Goal: Obtain resource: Download file/media

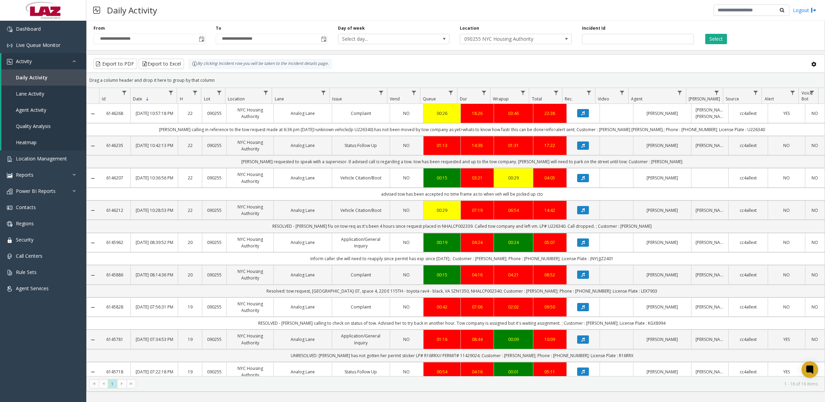
scroll to position [173, 0]
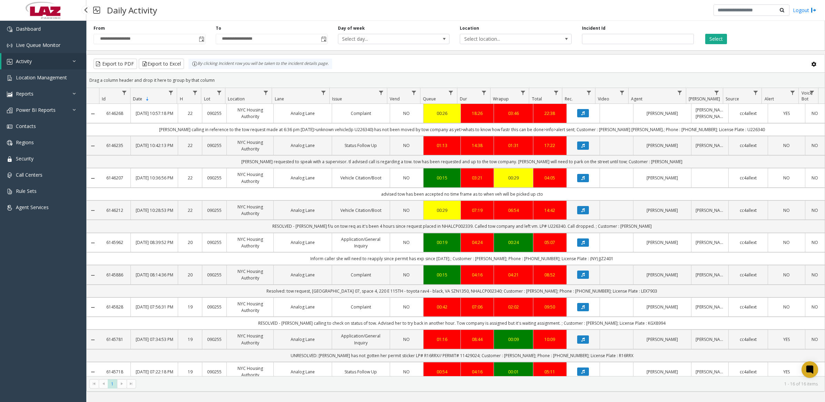
click at [31, 66] on link "Activity" at bounding box center [43, 61] width 85 height 16
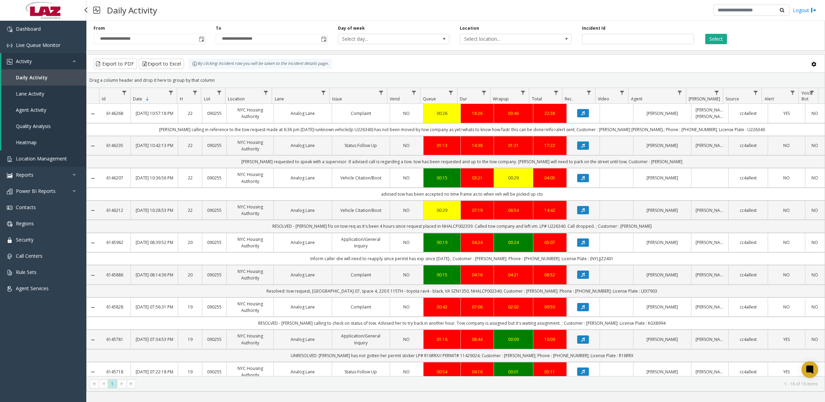
click at [32, 160] on span "Location Management" at bounding box center [41, 158] width 51 height 7
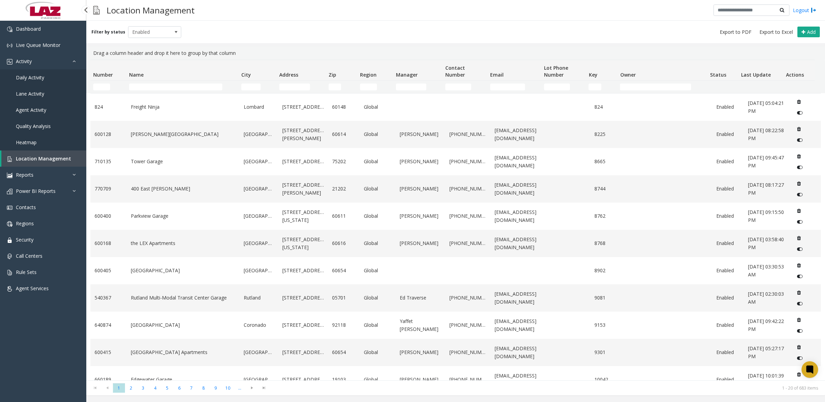
click at [38, 80] on span "Daily Activity" at bounding box center [30, 77] width 28 height 7
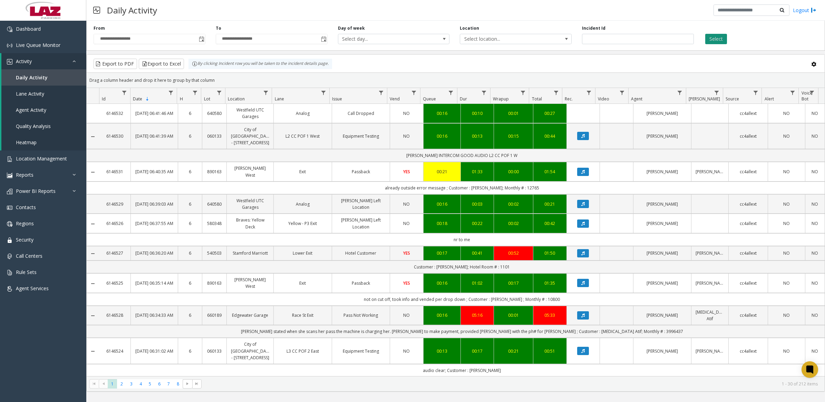
click at [717, 42] on button "Select" at bounding box center [717, 39] width 22 height 10
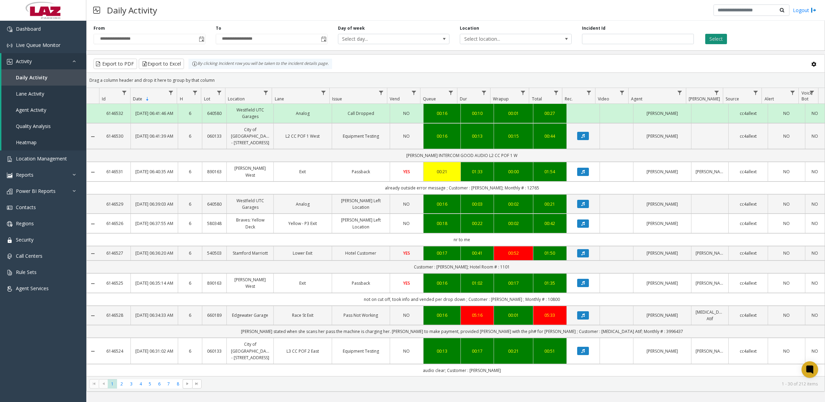
click at [719, 40] on button "Select" at bounding box center [717, 39] width 22 height 10
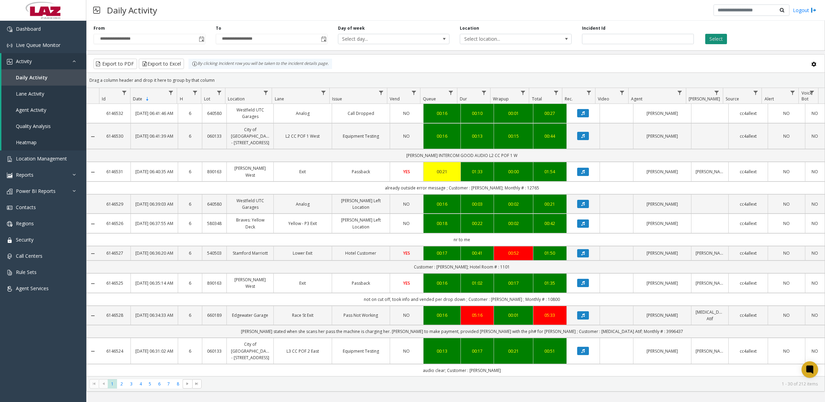
click at [717, 37] on button "Select" at bounding box center [717, 39] width 22 height 10
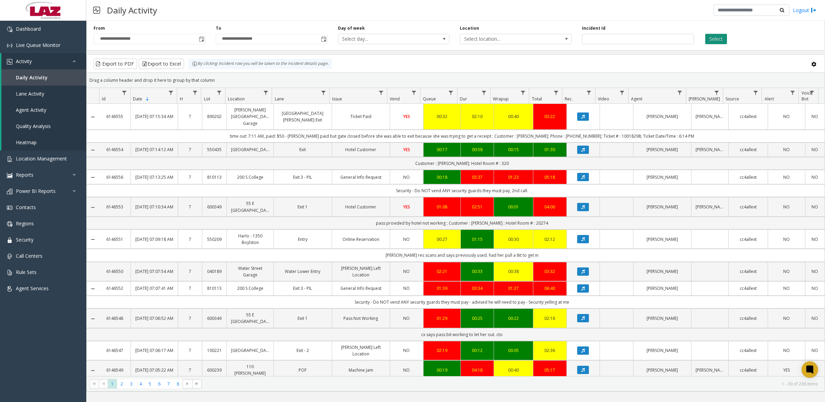
click at [714, 41] on button "Select" at bounding box center [717, 39] width 22 height 10
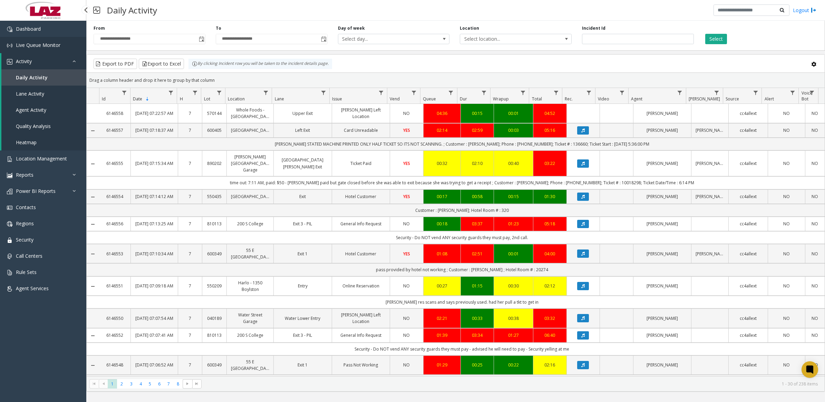
click at [36, 42] on span "Live Queue Monitor" at bounding box center [38, 45] width 45 height 7
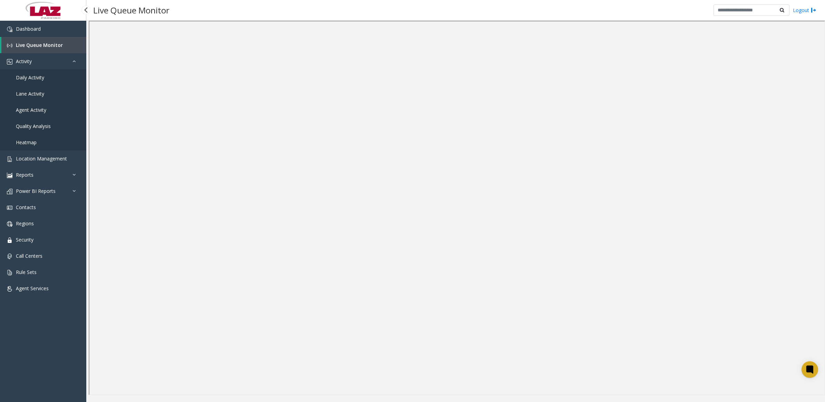
click at [26, 78] on span "Daily Activity" at bounding box center [30, 77] width 28 height 7
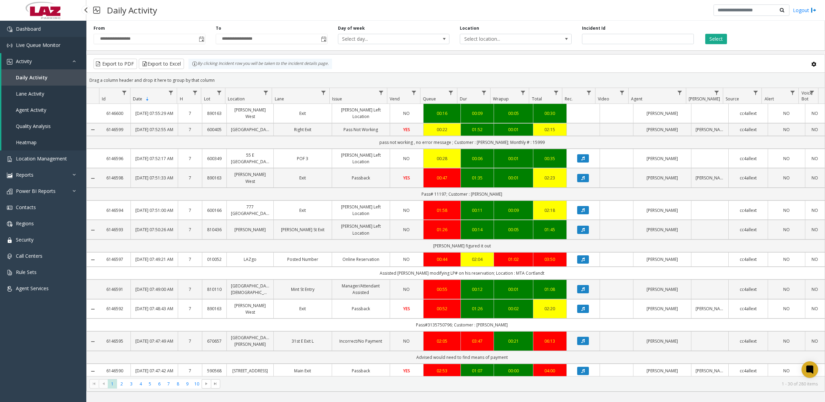
click at [35, 43] on span "Live Queue Monitor" at bounding box center [38, 45] width 45 height 7
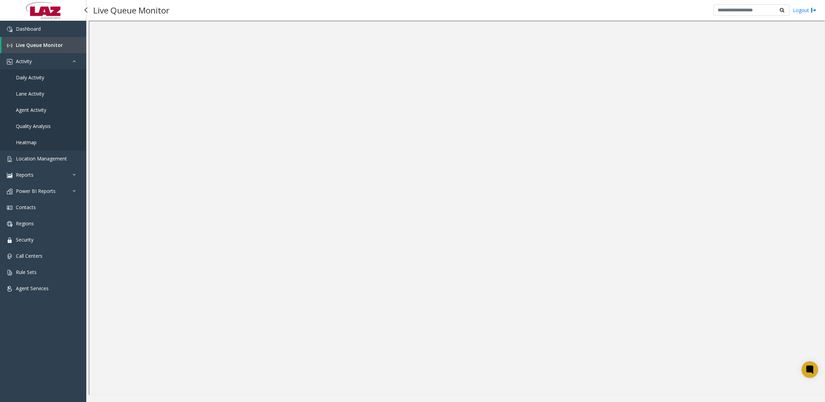
click at [38, 75] on span "Daily Activity" at bounding box center [30, 77] width 28 height 7
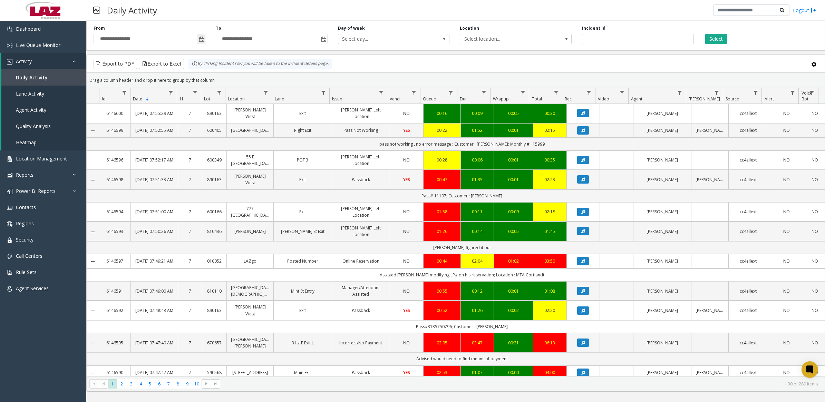
click at [201, 37] on span "Toggle popup" at bounding box center [202, 40] width 6 height 6
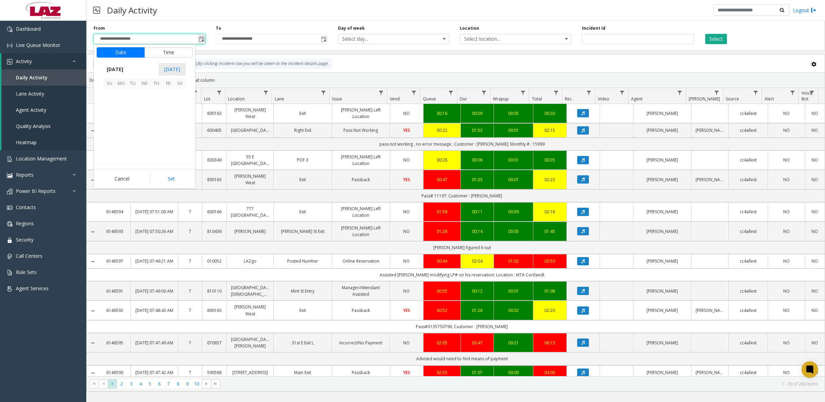
scroll to position [123901, 0]
click at [121, 117] on span "15" at bounding box center [121, 119] width 12 height 12
click at [116, 120] on li "10" at bounding box center [114, 120] width 24 height 10
click at [182, 132] on li "PM" at bounding box center [182, 130] width 24 height 10
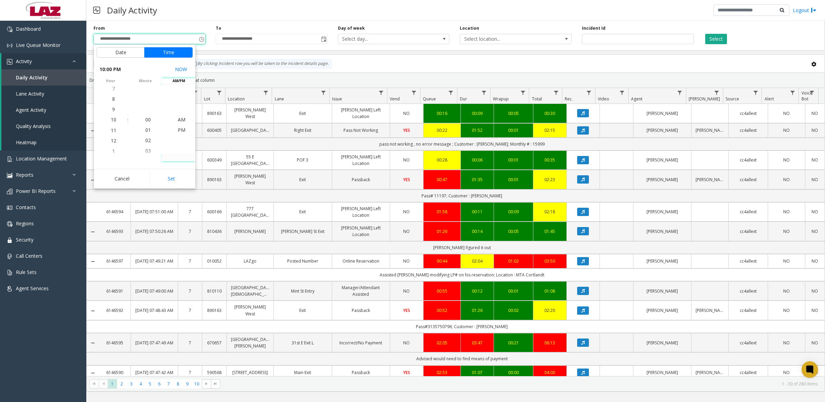
scroll to position [10, 0]
click at [180, 180] on button "Set" at bounding box center [172, 178] width 44 height 15
type input "**********"
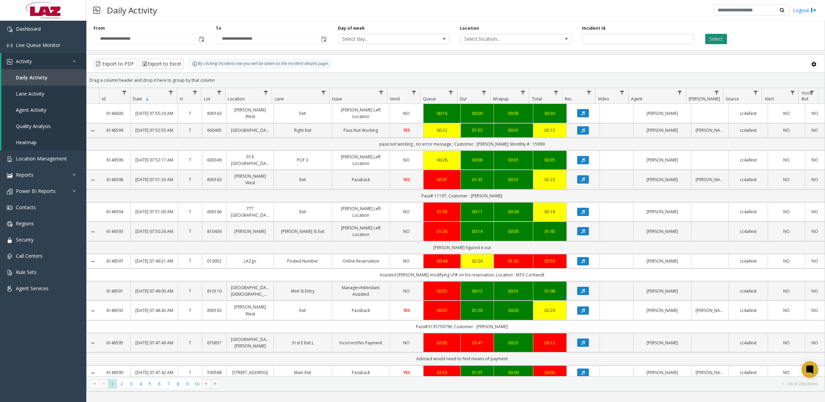
click at [719, 38] on button "Select" at bounding box center [717, 39] width 22 height 10
click at [498, 37] on span "Select location..." at bounding box center [504, 39] width 89 height 10
type input "*******"
click at [465, 85] on li "100240 Chicago Meters" at bounding box center [516, 84] width 110 height 9
click at [717, 38] on button "Select" at bounding box center [717, 39] width 22 height 10
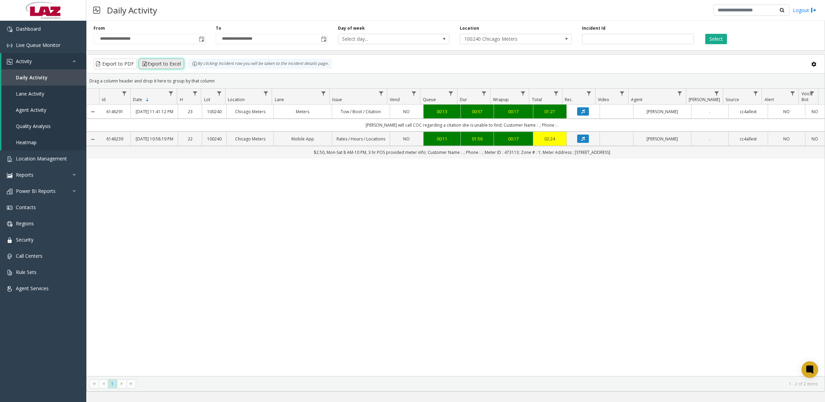
click at [166, 65] on button "Export to Excel" at bounding box center [161, 64] width 45 height 10
